Goal: Go to known website: Access a specific website the user already knows

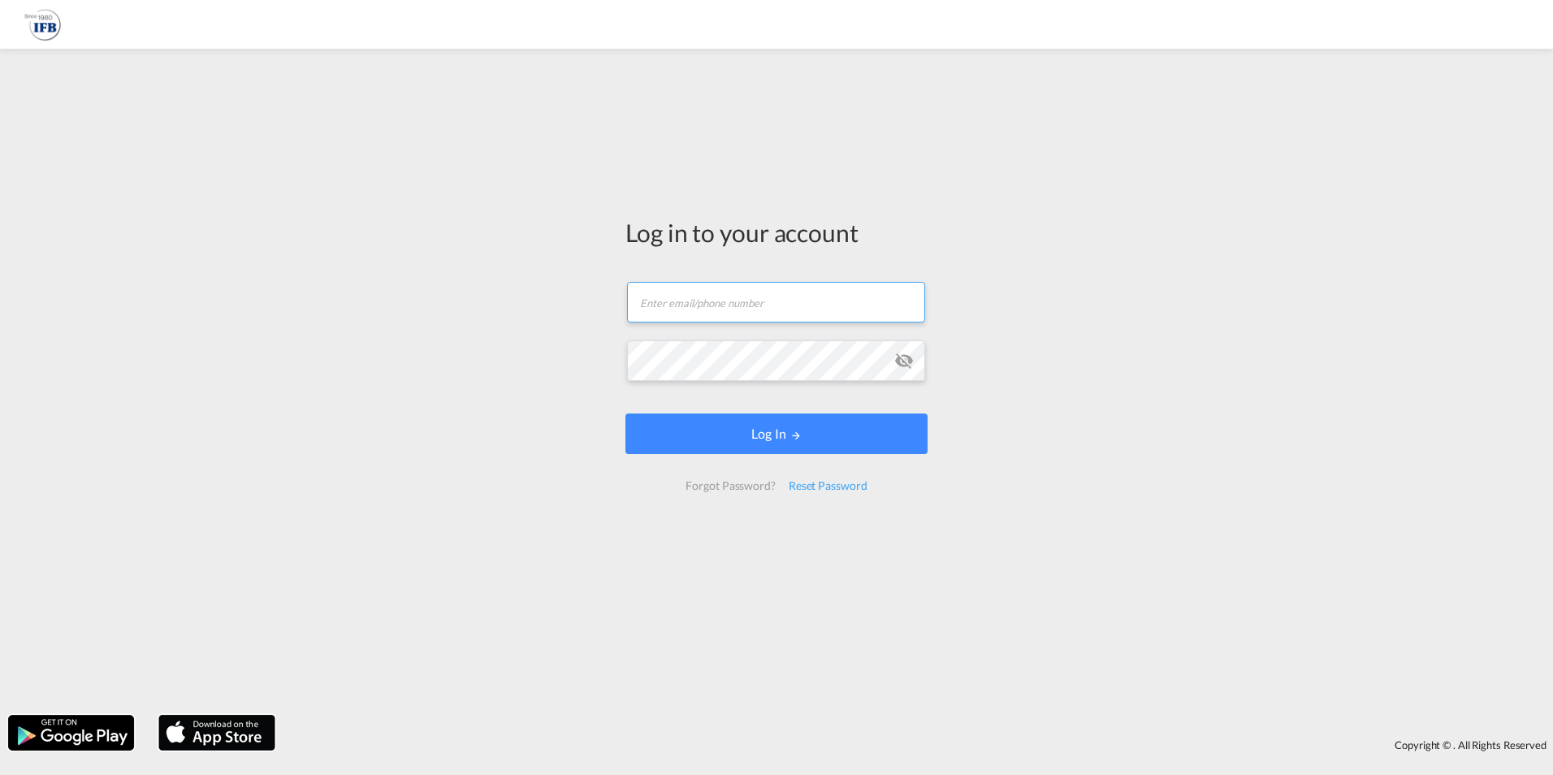
click at [673, 316] on input "text" at bounding box center [776, 302] width 298 height 41
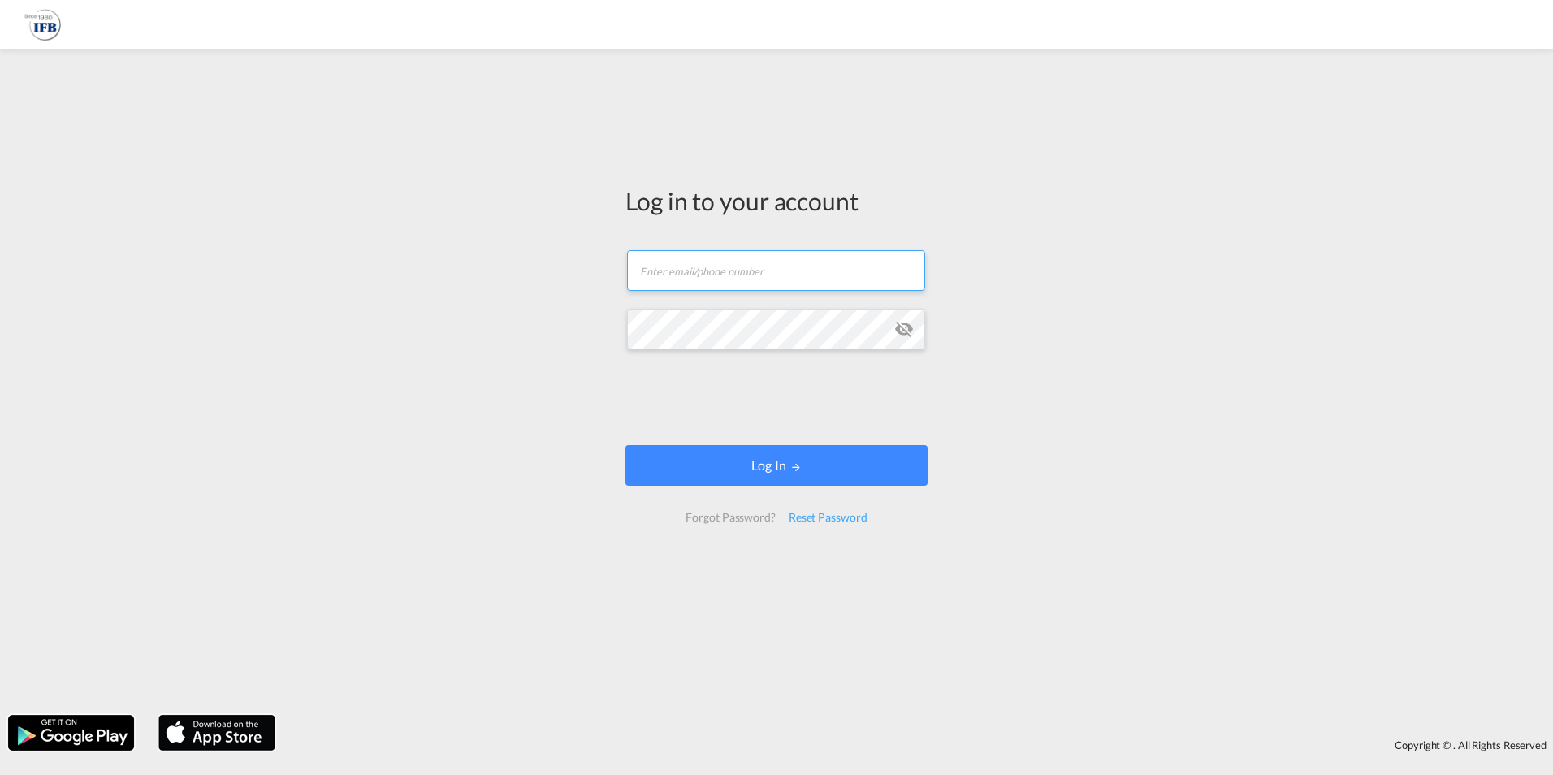
click at [678, 279] on input "text" at bounding box center [776, 270] width 298 height 41
click at [759, 266] on input "text" at bounding box center [776, 270] width 298 height 41
type input "[PERSON_NAME][EMAIL_ADDRESS][DOMAIN_NAME]"
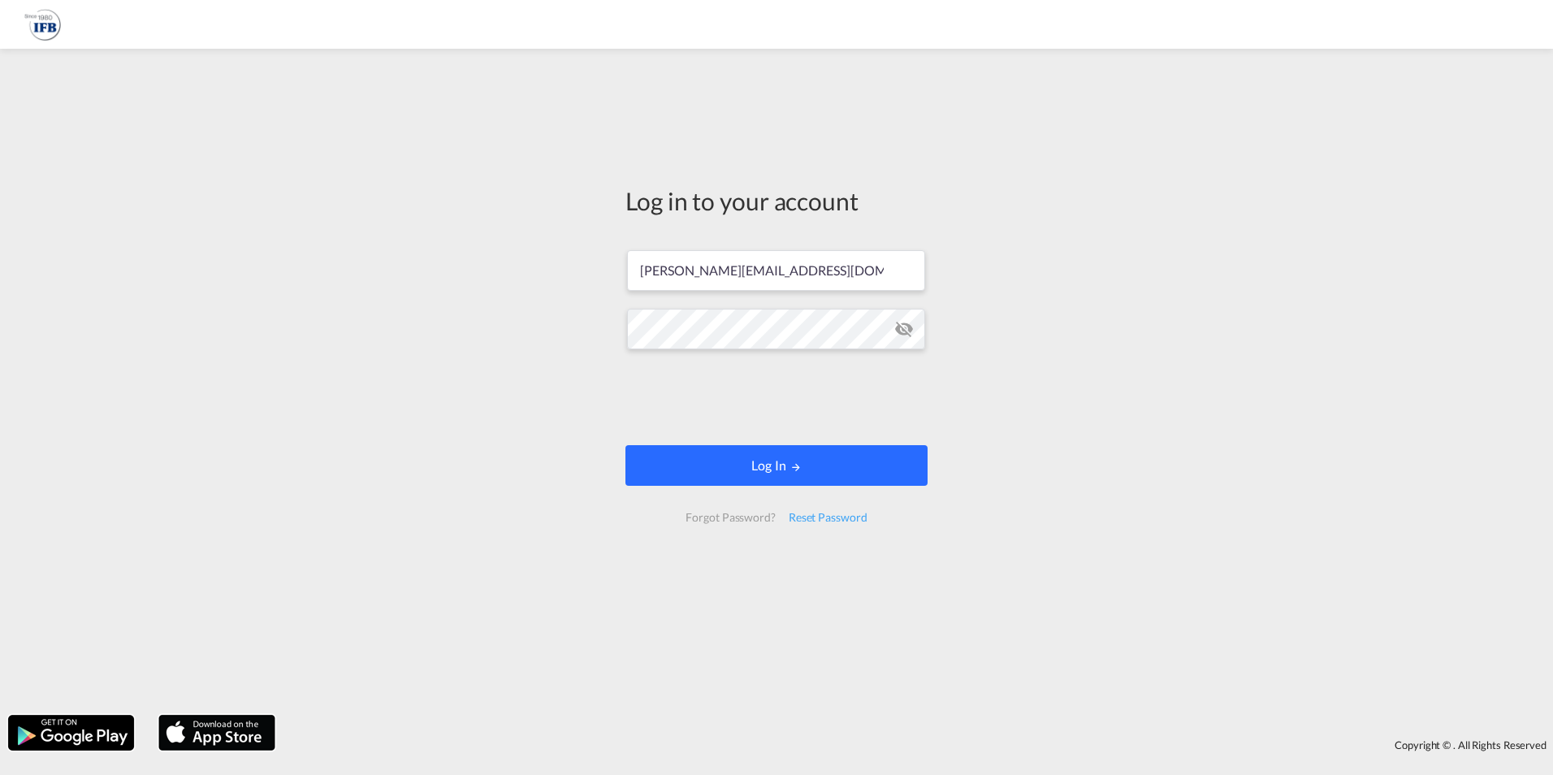
click at [773, 445] on button "Log In" at bounding box center [776, 465] width 302 height 41
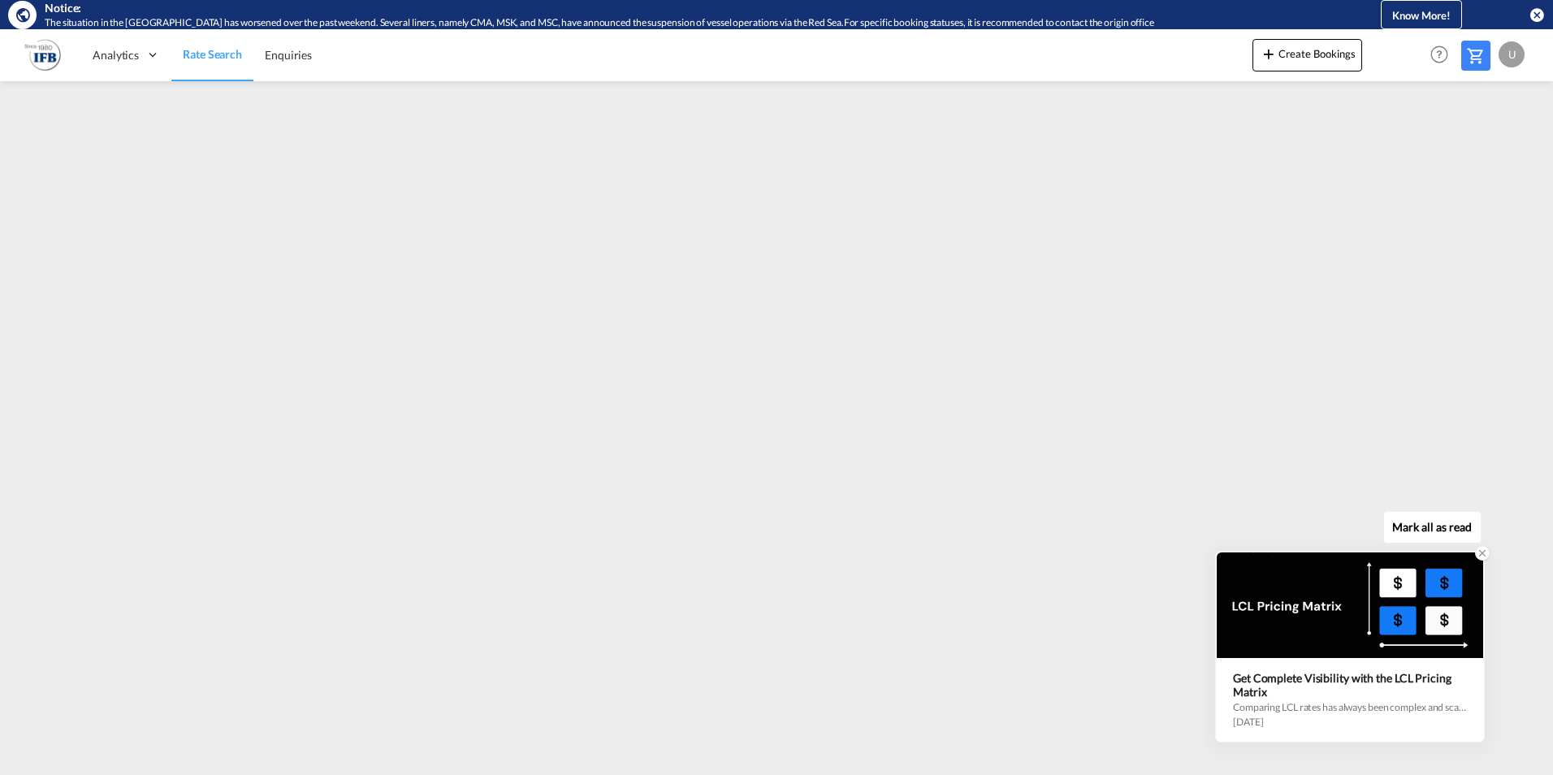
click at [1476, 553] on div at bounding box center [1482, 553] width 15 height 15
